Goal: Task Accomplishment & Management: Complete application form

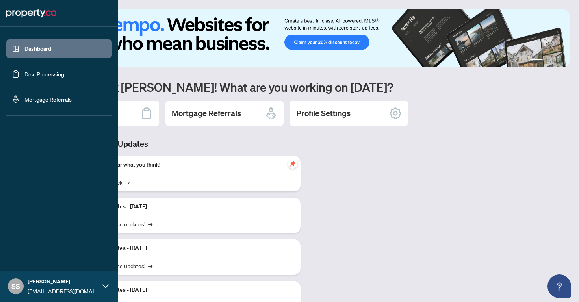
click at [27, 47] on link "Dashboard" at bounding box center [37, 48] width 27 height 7
click at [26, 46] on link "Dashboard" at bounding box center [37, 48] width 27 height 7
click at [38, 73] on link "Deal Processing" at bounding box center [44, 73] width 40 height 7
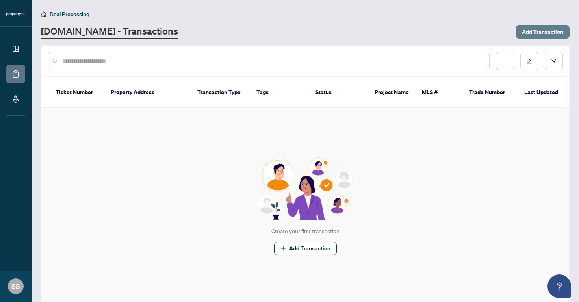
click at [535, 34] on span "Add Transaction" at bounding box center [541, 32] width 41 height 13
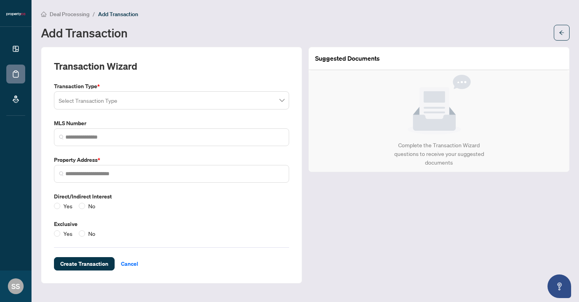
click at [179, 101] on input "search" at bounding box center [168, 101] width 218 height 17
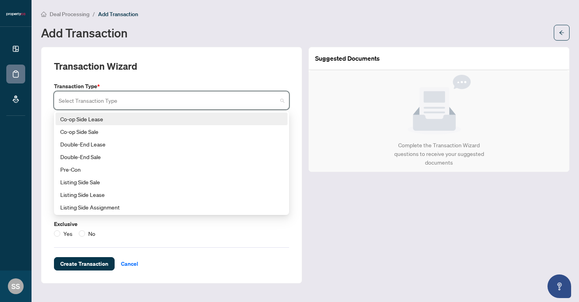
click at [153, 116] on div "Co-op Side Lease" at bounding box center [171, 119] width 222 height 9
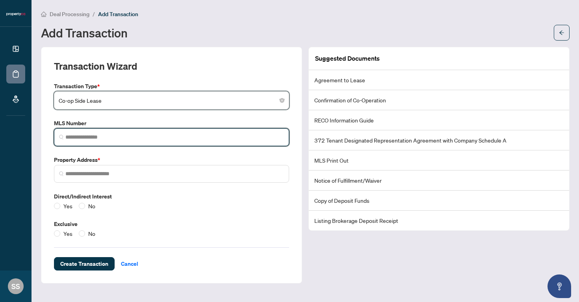
click at [105, 138] on input "search" at bounding box center [174, 137] width 218 height 8
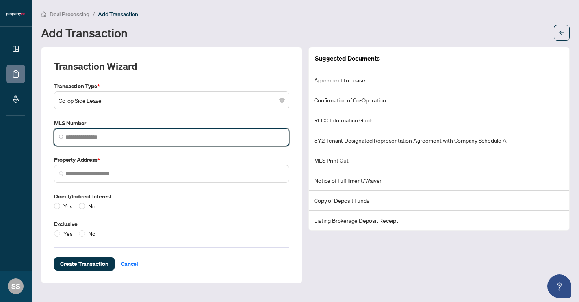
paste input "*********"
type input "*********"
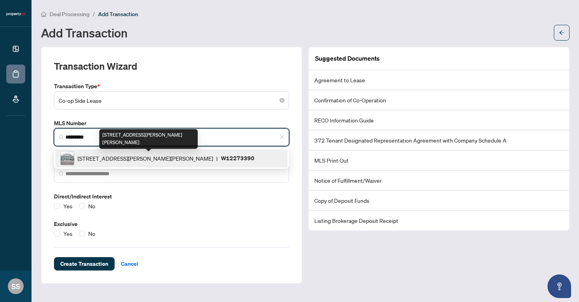
click at [118, 156] on span "[STREET_ADDRESS][PERSON_NAME][PERSON_NAME]" at bounding box center [145, 158] width 135 height 9
type input "**********"
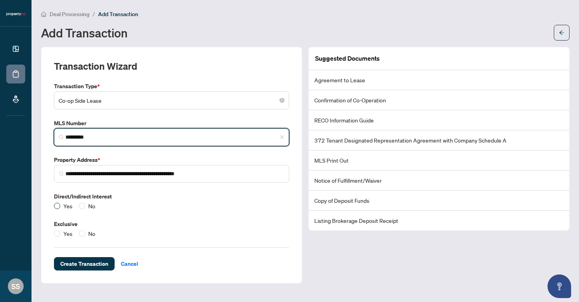
type input "*********"
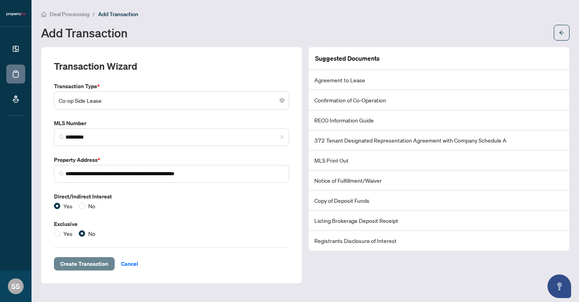
click at [94, 263] on span "Create Transaction" at bounding box center [84, 263] width 48 height 13
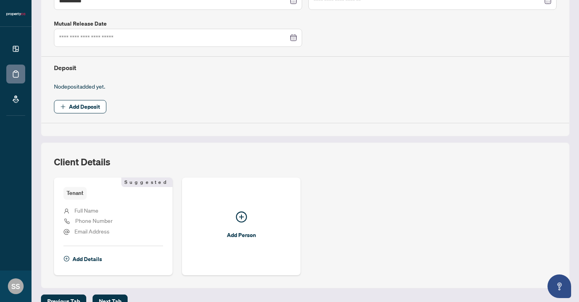
scroll to position [231, 0]
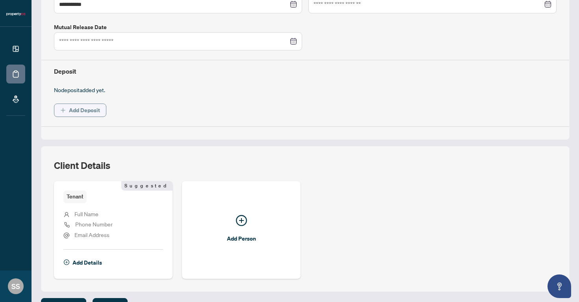
click at [92, 104] on span "Add Deposit" at bounding box center [84, 110] width 31 height 13
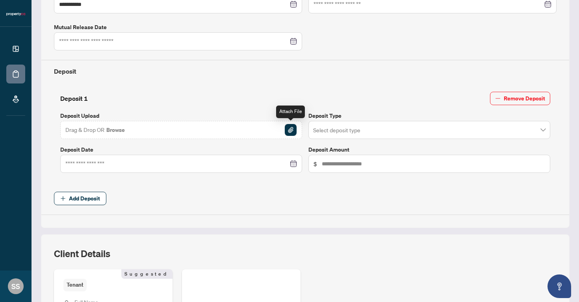
click at [292, 129] on img "button" at bounding box center [291, 130] width 12 height 12
click at [452, 130] on input "search" at bounding box center [425, 130] width 225 height 17
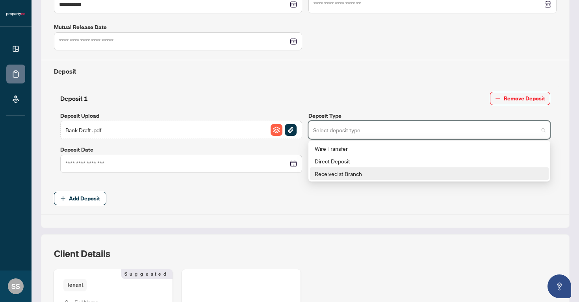
click at [418, 172] on div "Received at Branch" at bounding box center [428, 173] width 229 height 9
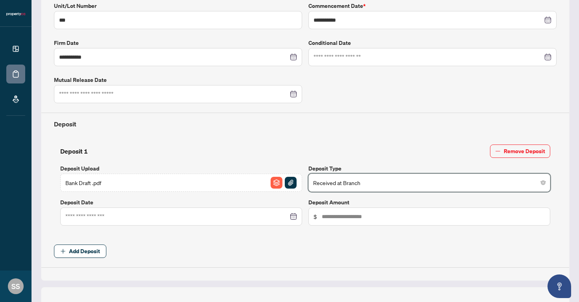
scroll to position [208, 0]
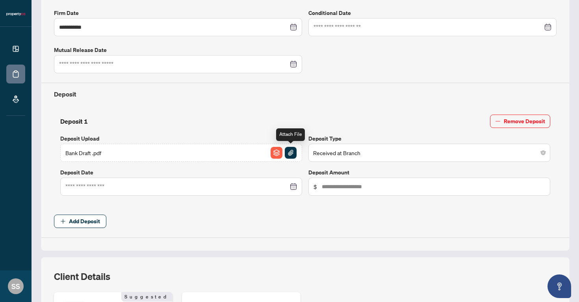
click at [290, 150] on img "button" at bounding box center [291, 153] width 12 height 12
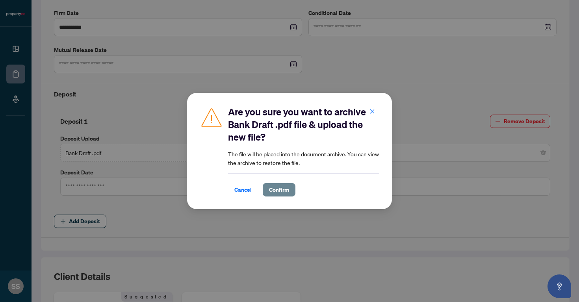
click at [282, 192] on span "Confirm" at bounding box center [279, 189] width 20 height 13
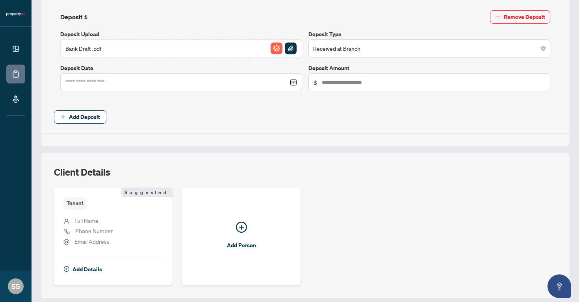
scroll to position [337, 0]
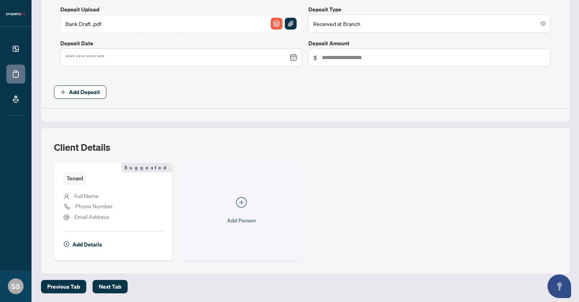
click at [243, 202] on icon "plus-circle" at bounding box center [241, 202] width 11 height 11
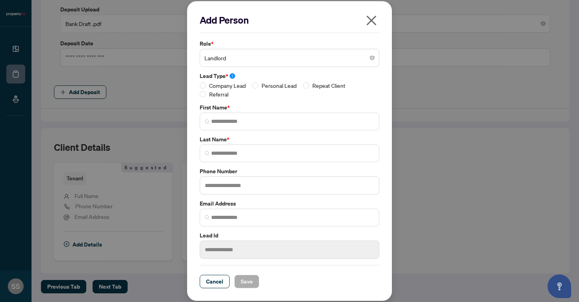
click at [213, 61] on span "Landlord" at bounding box center [289, 57] width 170 height 15
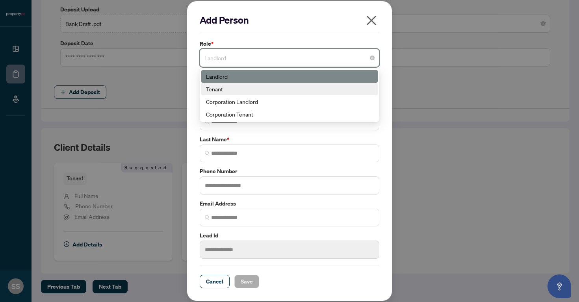
click at [221, 88] on div "Tenant" at bounding box center [289, 89] width 167 height 9
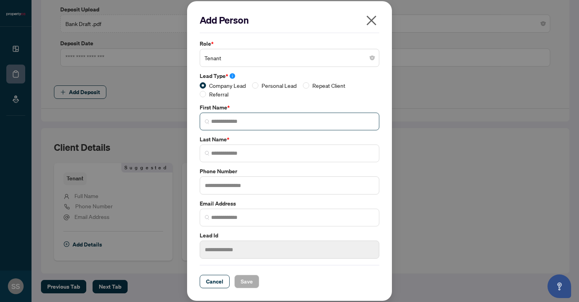
click at [220, 116] on span at bounding box center [289, 122] width 179 height 18
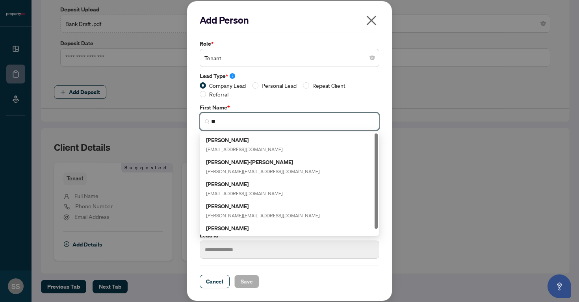
type input "*"
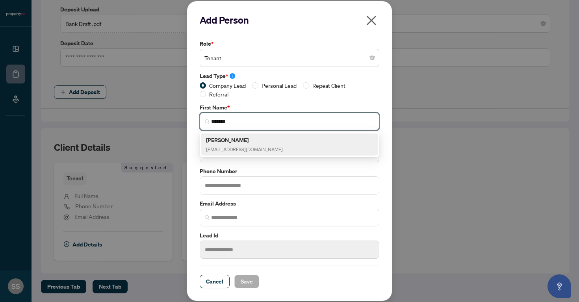
click at [218, 147] on span "[EMAIL_ADDRESS][DOMAIN_NAME]" at bounding box center [244, 149] width 77 height 6
type input "**********"
type input "*"
type input "**********"
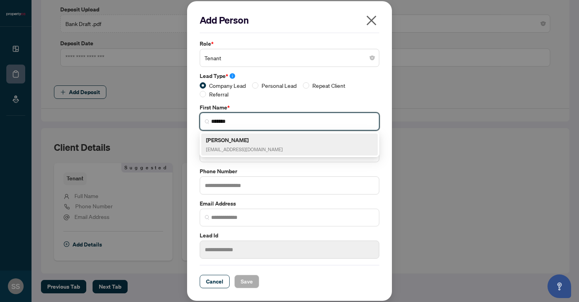
type input "*******"
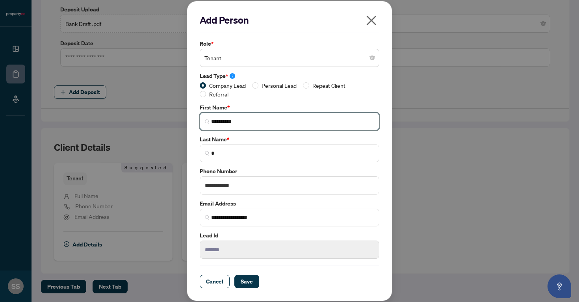
click at [222, 122] on input "**********" at bounding box center [292, 121] width 163 height 8
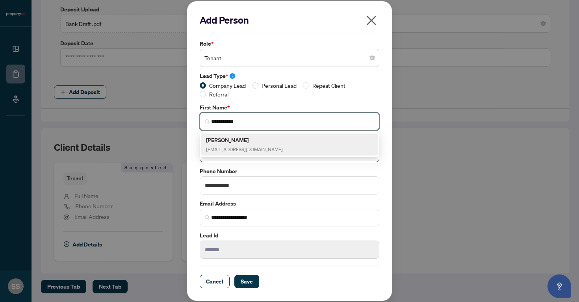
type input "**********"
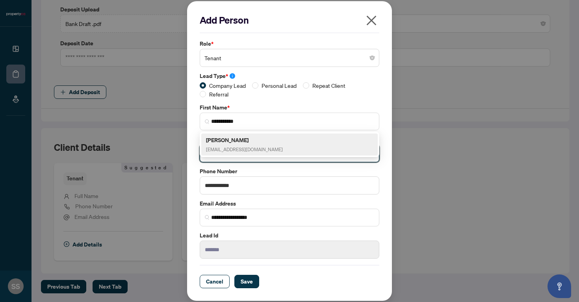
click at [215, 156] on input "*" at bounding box center [292, 153] width 163 height 8
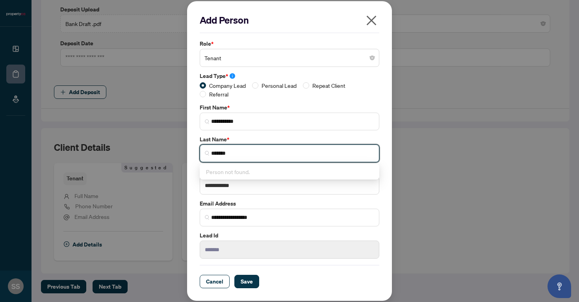
type input "*******"
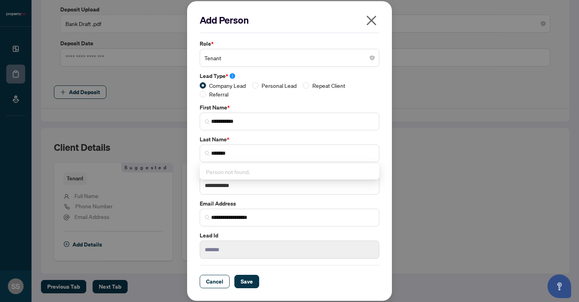
click at [411, 139] on div "**********" at bounding box center [289, 151] width 579 height 302
click at [249, 282] on span "Save" at bounding box center [246, 281] width 12 height 13
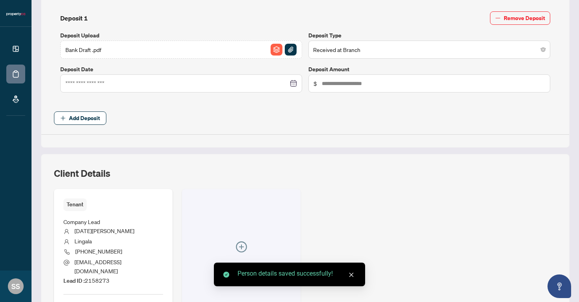
scroll to position [311, 0]
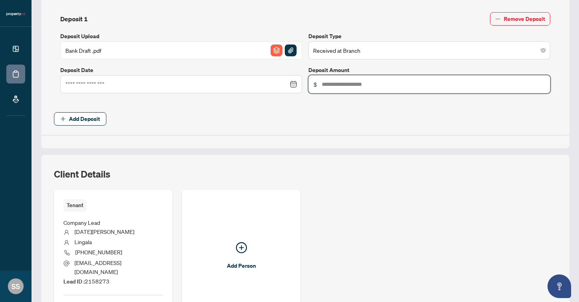
click at [332, 83] on input "text" at bounding box center [433, 84] width 223 height 9
type input "********"
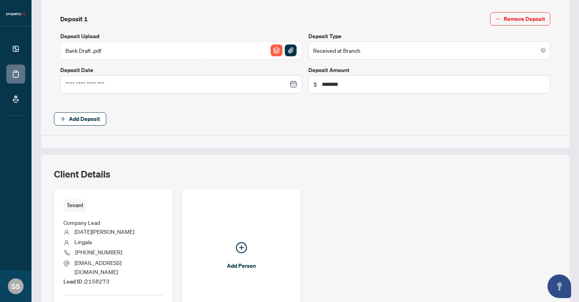
click at [294, 84] on div at bounding box center [180, 84] width 231 height 9
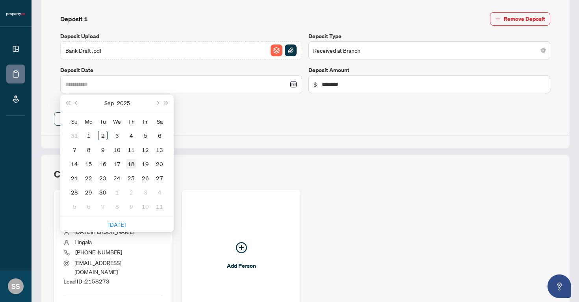
click at [133, 161] on div "18" at bounding box center [130, 163] width 9 height 9
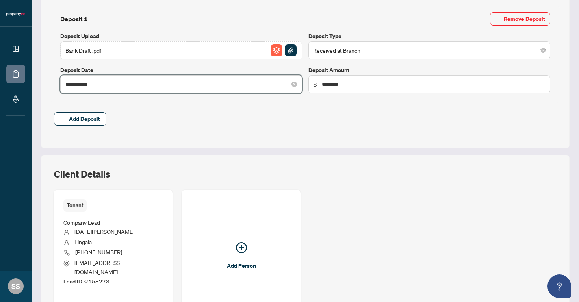
click at [88, 80] on input "**********" at bounding box center [176, 84] width 223 height 9
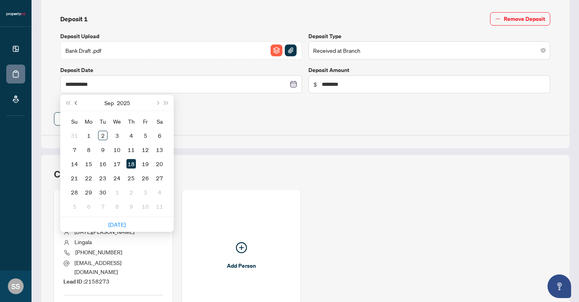
click at [77, 101] on span "Previous month (PageUp)" at bounding box center [77, 103] width 4 height 4
type input "**********"
click at [90, 175] on div "18" at bounding box center [88, 177] width 9 height 9
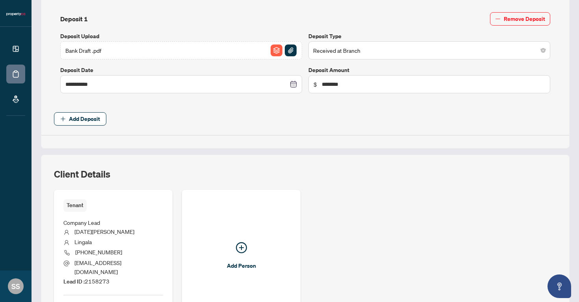
click at [219, 116] on span "Add Deposit" at bounding box center [305, 118] width 502 height 13
click at [290, 49] on img "button" at bounding box center [291, 50] width 12 height 12
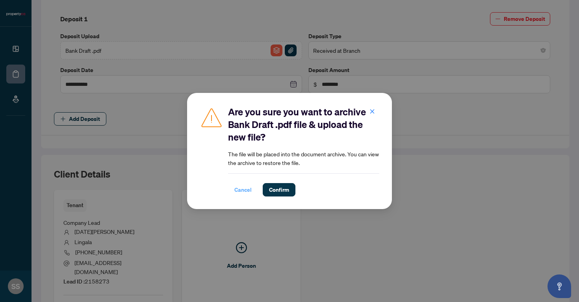
click at [247, 188] on span "Cancel" at bounding box center [242, 189] width 17 height 13
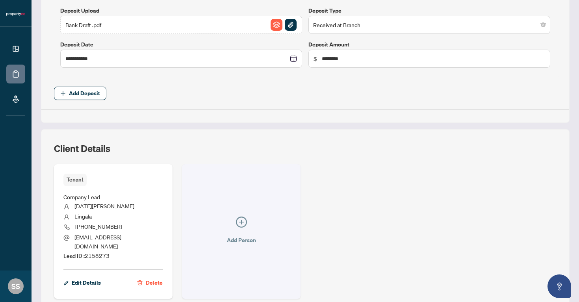
scroll to position [366, 0]
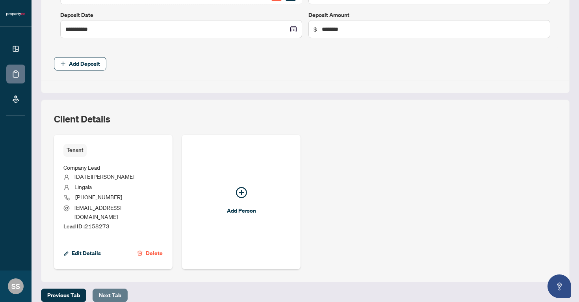
click at [105, 289] on span "Next Tab" at bounding box center [110, 295] width 22 height 13
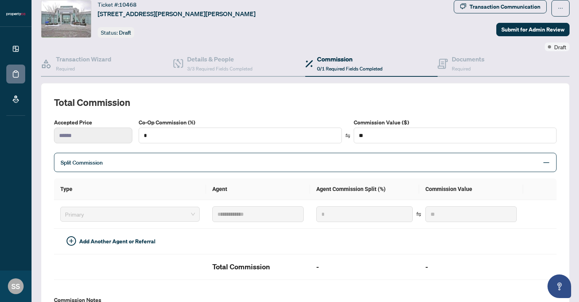
scroll to position [23, 0]
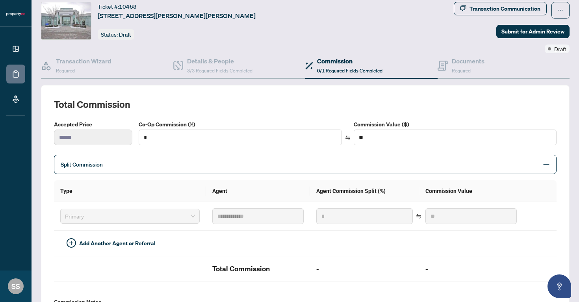
click at [142, 161] on span "Split Commission" at bounding box center [299, 164] width 477 height 9
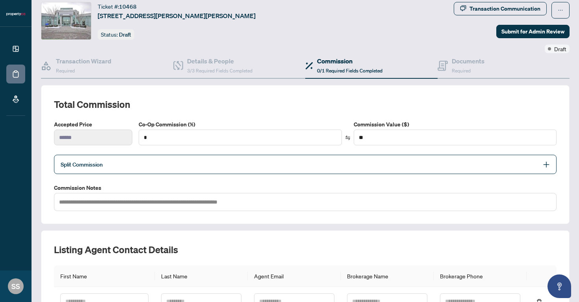
click at [142, 161] on span "Split Commission" at bounding box center [299, 164] width 477 height 9
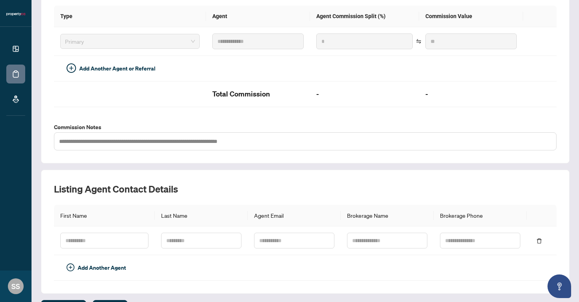
scroll to position [217, 0]
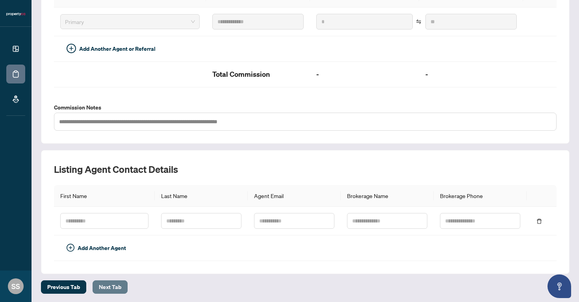
click at [102, 281] on span "Next Tab" at bounding box center [110, 287] width 22 height 13
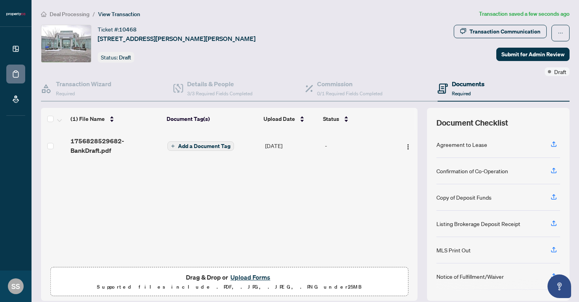
scroll to position [27, 0]
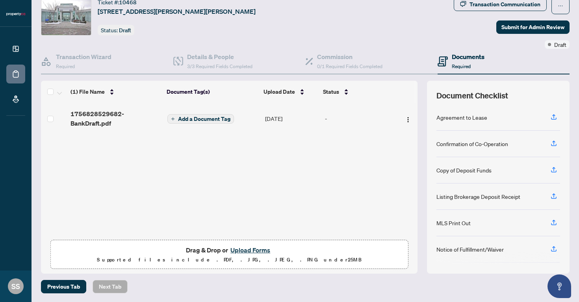
click at [252, 248] on button "Upload Forms" at bounding box center [250, 250] width 44 height 10
click at [247, 248] on button "Upload Forms" at bounding box center [250, 250] width 44 height 10
click at [248, 251] on button "Upload Forms" at bounding box center [250, 250] width 44 height 10
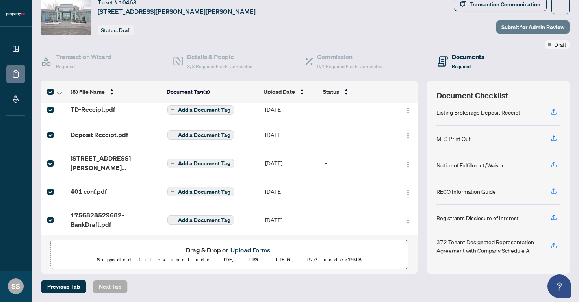
click at [526, 25] on span "Submit for Admin Review" at bounding box center [532, 27] width 63 height 13
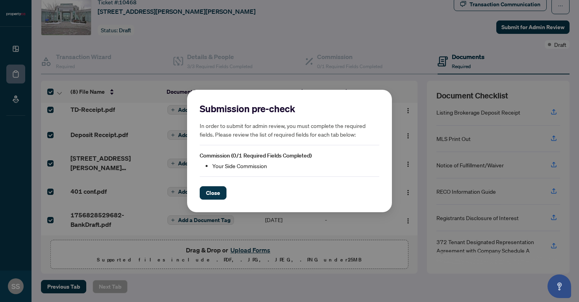
click at [249, 161] on div "Commission (0/1 Required Fields Completed) Your Side Commission" at bounding box center [289, 161] width 179 height 19
click at [215, 194] on span "Close" at bounding box center [213, 193] width 14 height 13
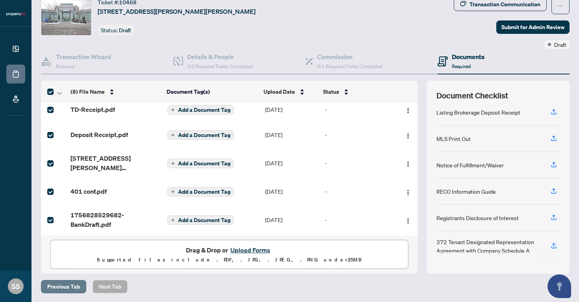
click at [57, 287] on span "Previous Tab" at bounding box center [63, 286] width 33 height 13
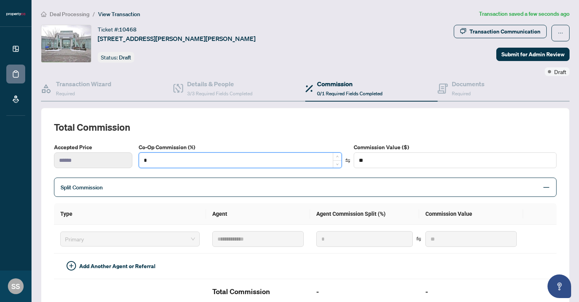
click at [176, 162] on input "*" at bounding box center [240, 160] width 202 height 15
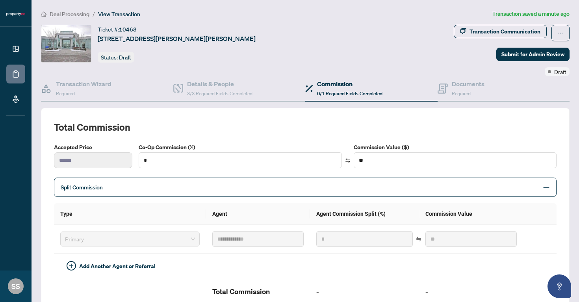
click at [217, 128] on h2 "Total Commission" at bounding box center [305, 127] width 502 height 13
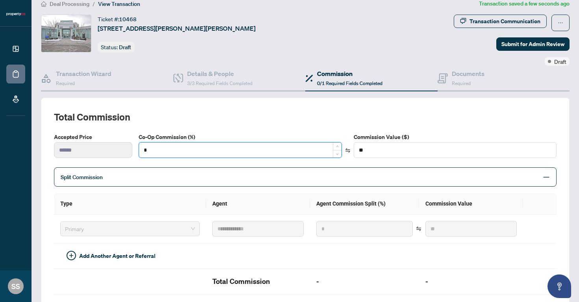
click at [177, 152] on input "*" at bounding box center [240, 149] width 202 height 15
type input "*"
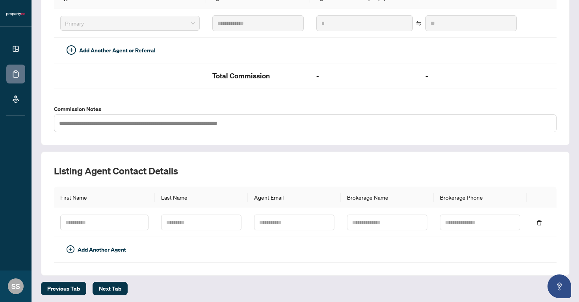
scroll to position [217, 0]
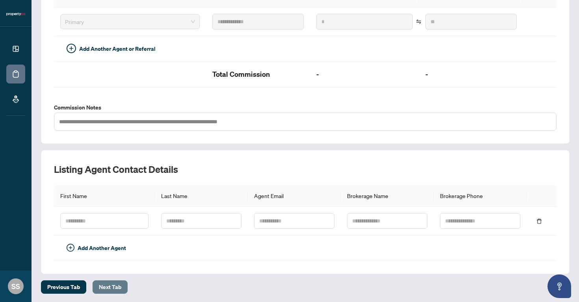
type input "*"
click at [111, 281] on span "Next Tab" at bounding box center [110, 287] width 22 height 13
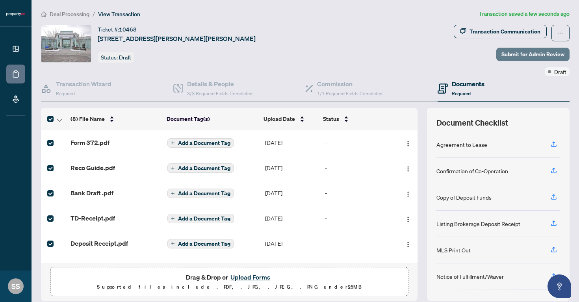
click at [529, 55] on span "Submit for Admin Review" at bounding box center [532, 54] width 63 height 13
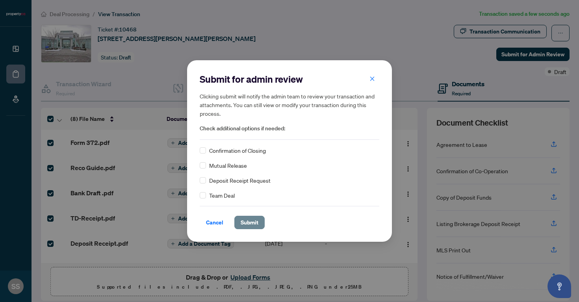
click at [253, 225] on span "Submit" at bounding box center [249, 222] width 18 height 13
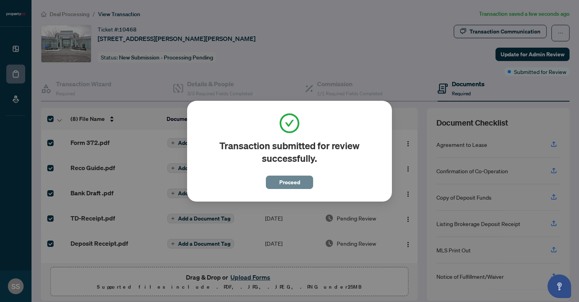
click at [280, 183] on span "Proceed" at bounding box center [289, 182] width 21 height 13
